Goal: Find specific page/section: Find specific page/section

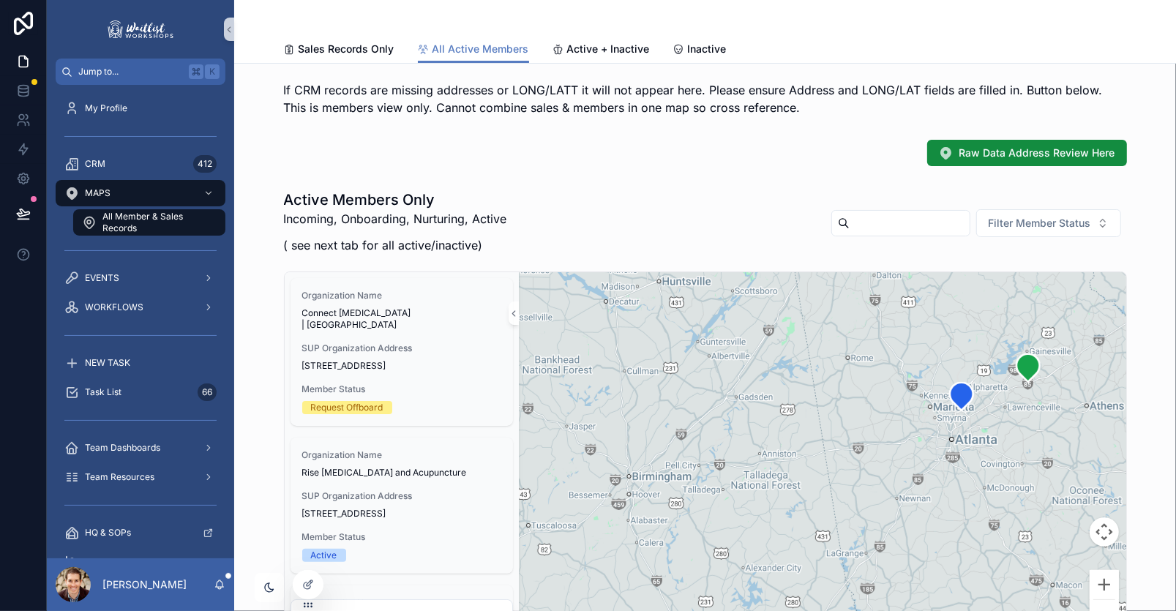
click at [479, 132] on div "If CRM records are missing addresses or LONG/LATT it will not appear here. Plea…" at bounding box center [705, 618] width 942 height 1108
click at [141, 67] on span "Jump to..." at bounding box center [130, 72] width 105 height 12
click at [304, 147] on div "My Profile CRM CRM Create a CRM by Org. MAPS MAPS All Member & Sales Records EV…" at bounding box center [588, 305] width 1176 height 611
click at [599, 170] on div "Raw Data Address Review Here" at bounding box center [705, 153] width 918 height 38
click at [113, 72] on span "Jump to..." at bounding box center [130, 72] width 105 height 12
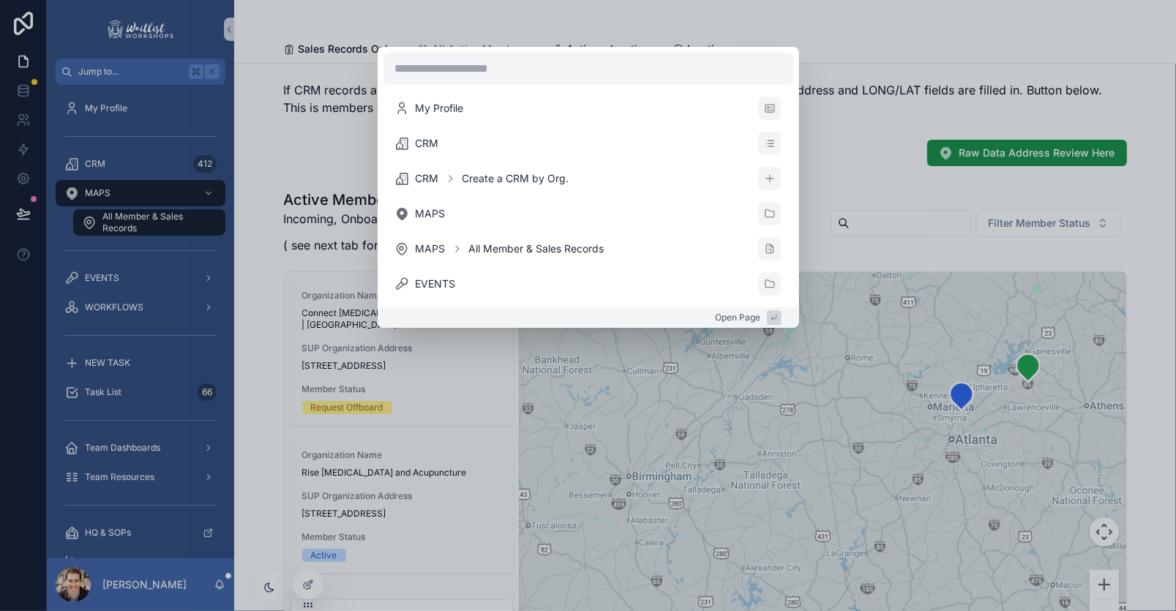
click at [860, 145] on div "My Profile CRM CRM Create a CRM by Org. MAPS MAPS All Member & Sales Records EV…" at bounding box center [588, 305] width 1176 height 611
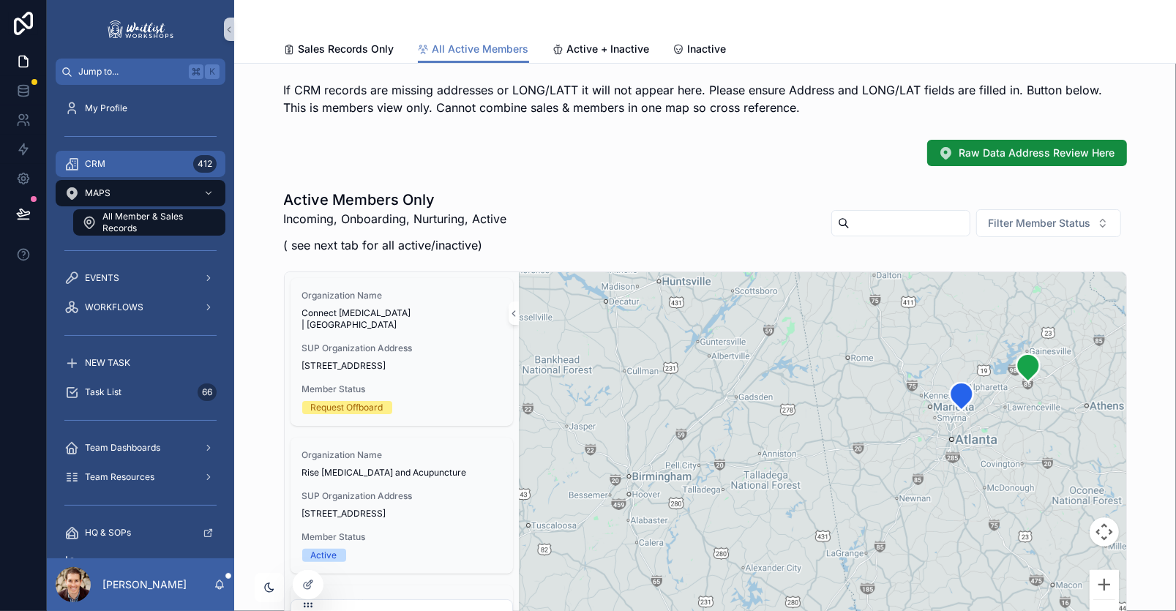
click at [99, 170] on div "CRM 412" at bounding box center [140, 163] width 152 height 23
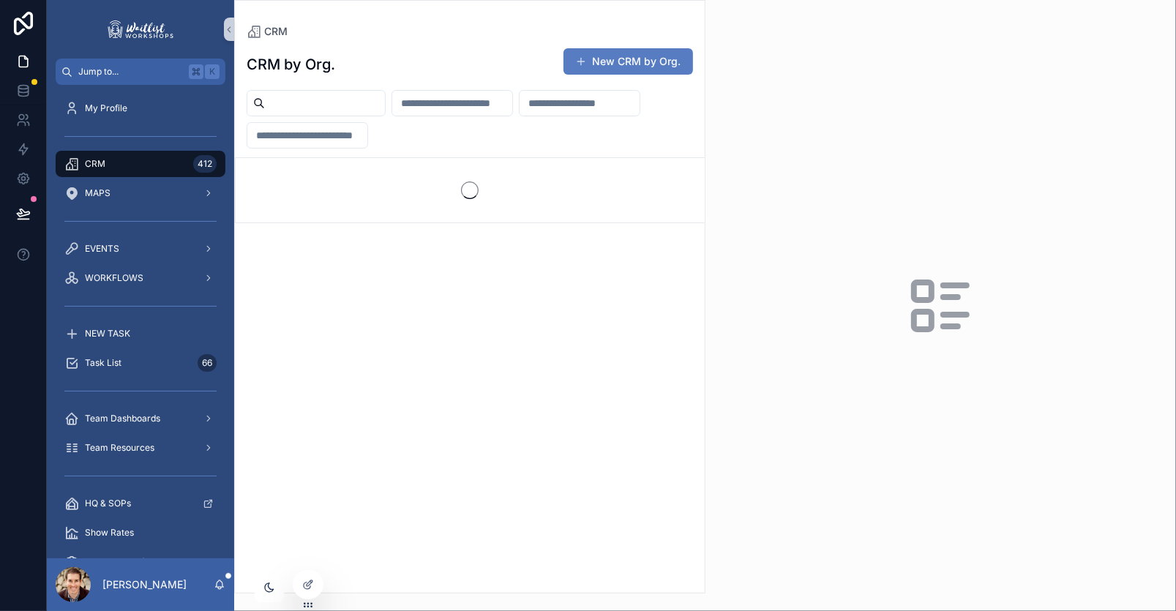
click at [340, 109] on input "scrollable content" at bounding box center [325, 103] width 120 height 20
click at [345, 103] on input "scrollable content" at bounding box center [325, 103] width 120 height 20
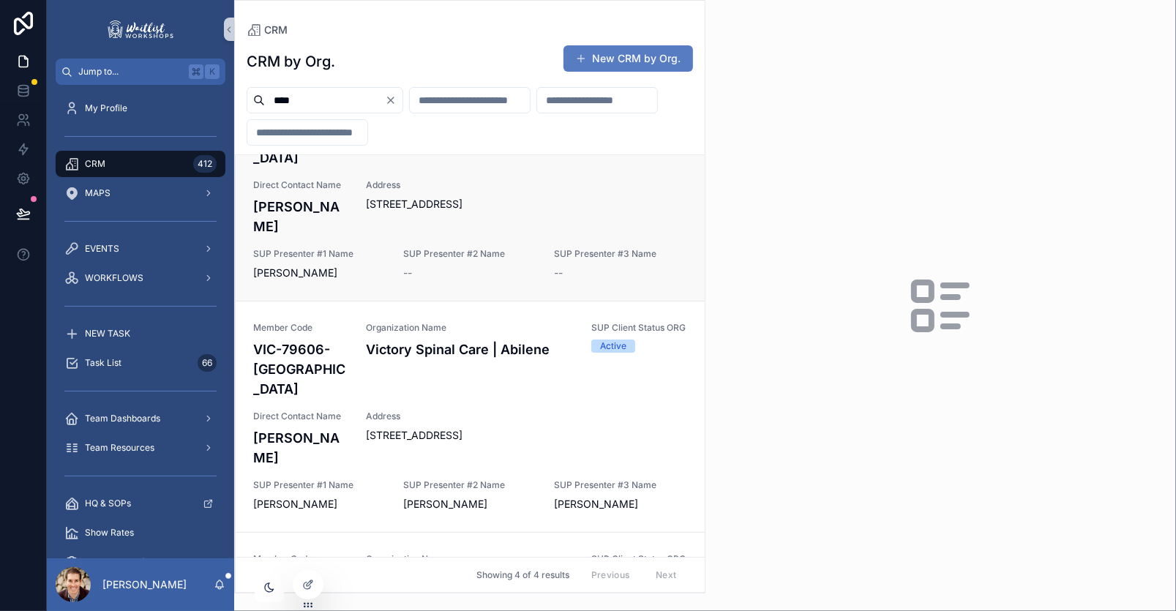
scroll to position [323, 0]
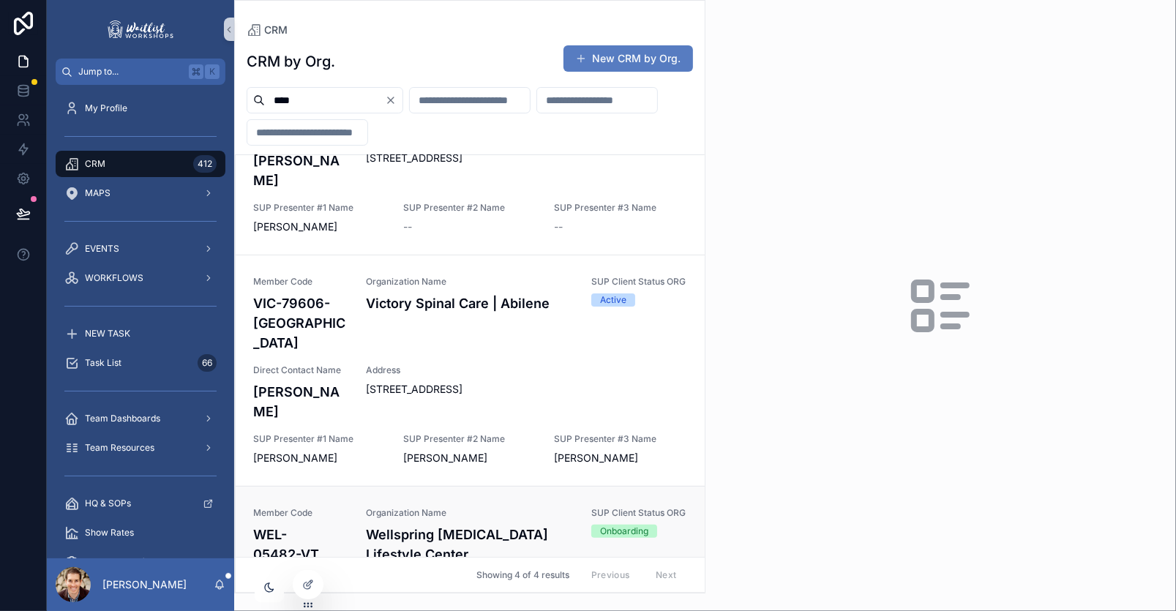
type input "****"
click at [361, 507] on div "Member Code WEL-05482-VT Organization Name Wellspring [MEDICAL_DATA] Lifestyle …" at bounding box center [470, 592] width 434 height 170
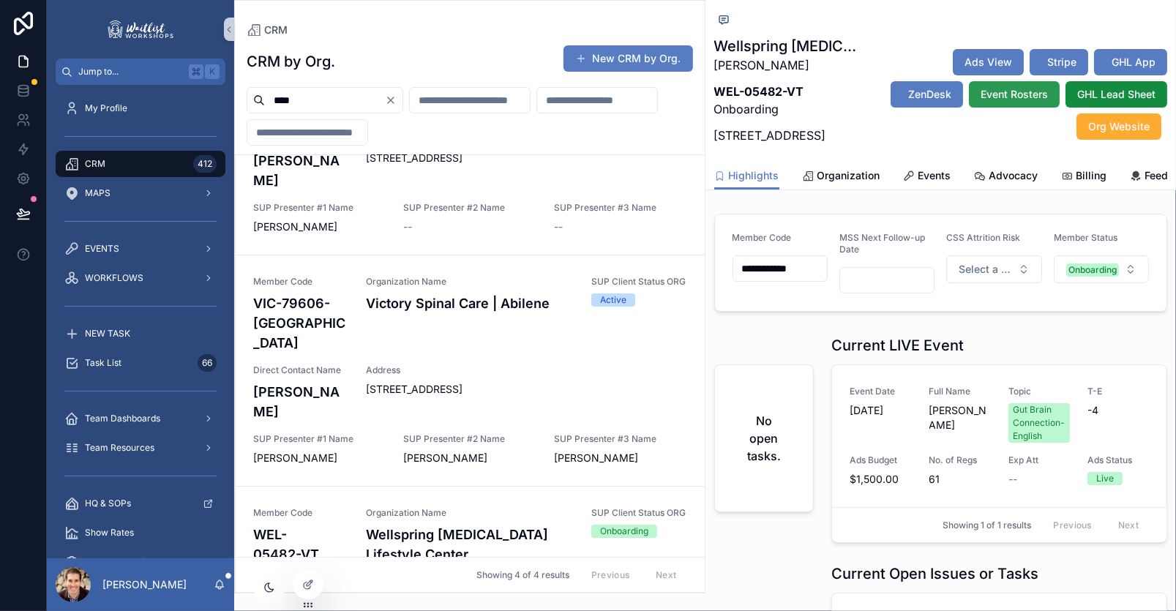
click at [1020, 108] on button "Event Rosters" at bounding box center [1014, 94] width 91 height 26
